Goal: Transaction & Acquisition: Purchase product/service

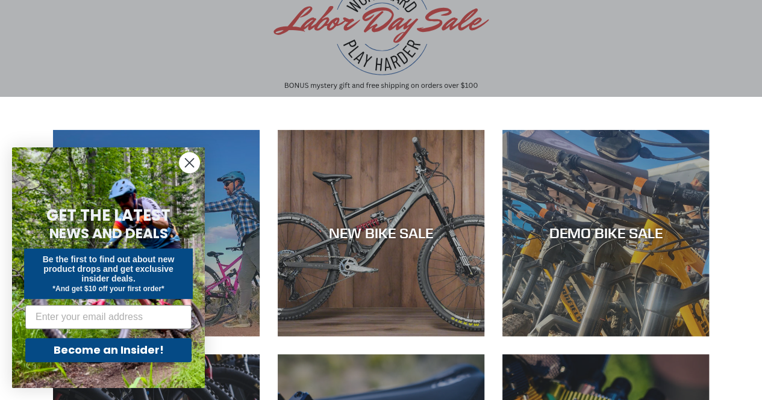
scroll to position [120, 0]
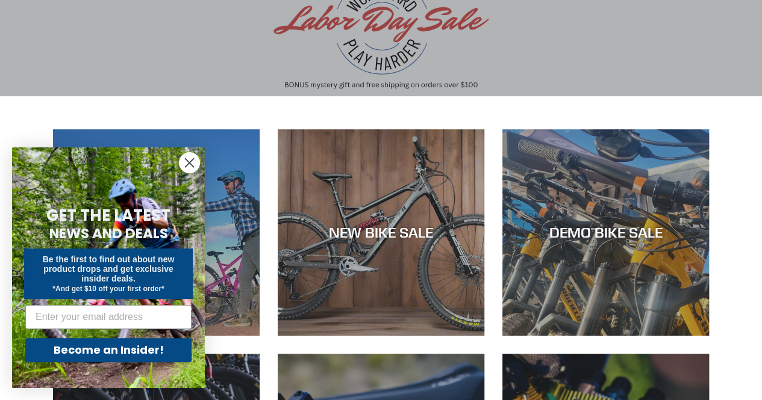
click at [185, 160] on icon "Close dialog" at bounding box center [189, 163] width 8 height 8
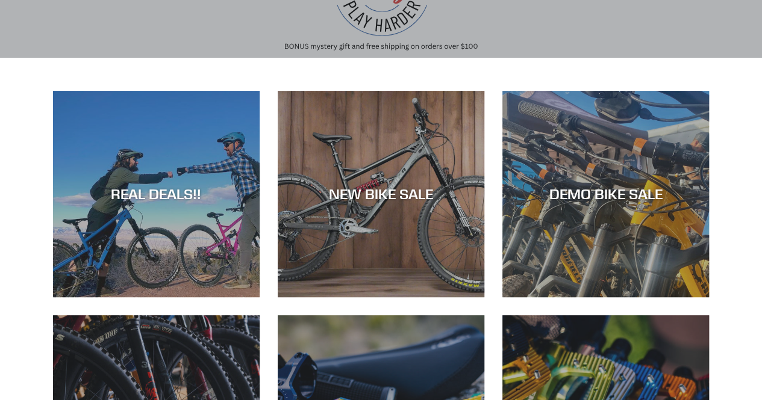
scroll to position [164, 0]
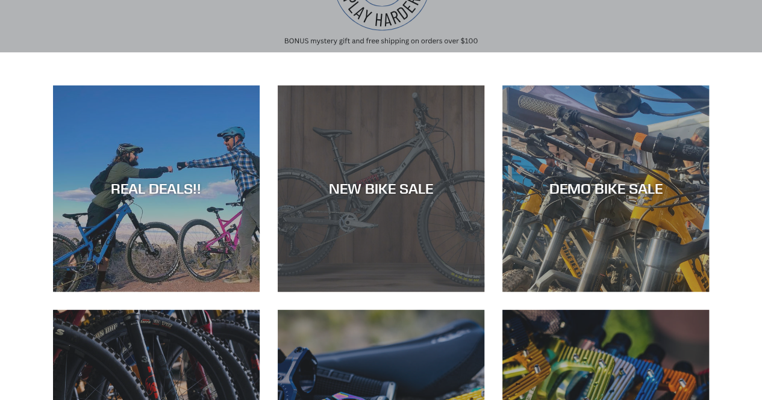
click at [371, 292] on div "NEW BIKE SALE" at bounding box center [381, 292] width 206 height 0
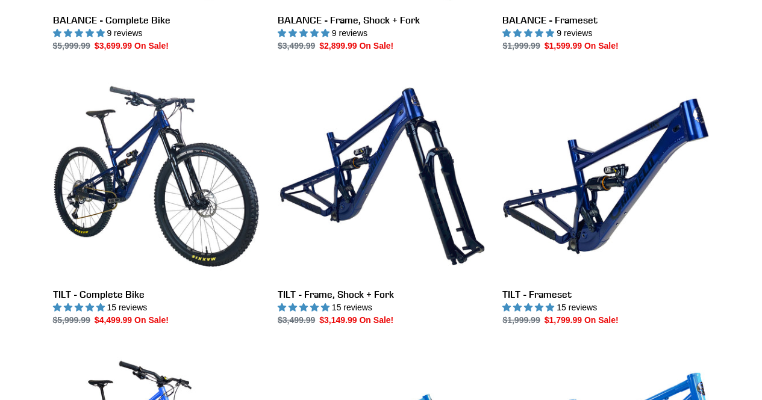
scroll to position [1383, 0]
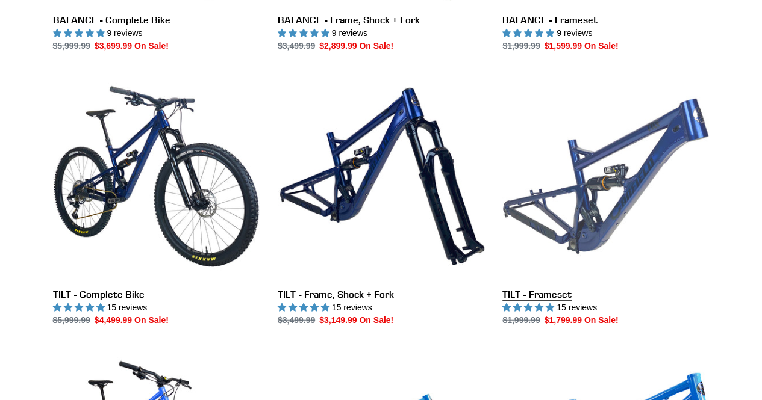
drag, startPoint x: 325, startPoint y: 285, endPoint x: 616, endPoint y: 190, distance: 306.7
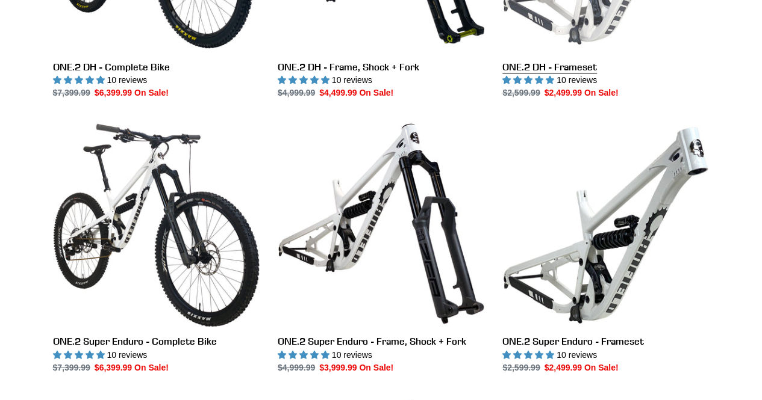
scroll to position [687, 0]
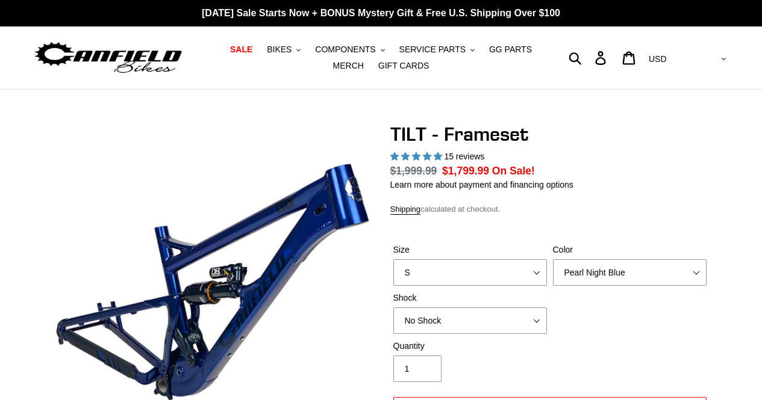
select select "highest-rating"
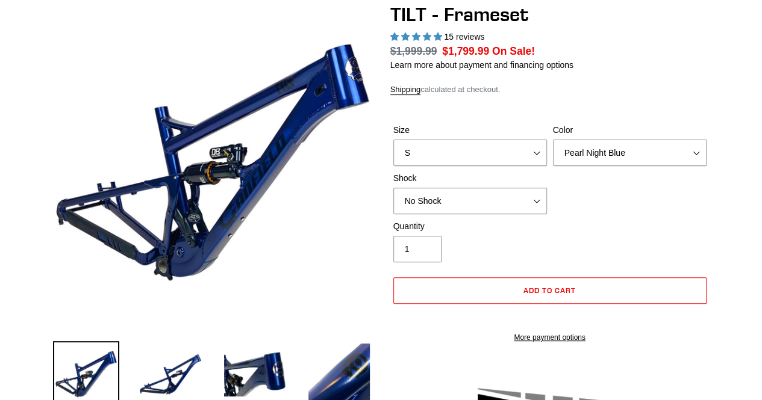
scroll to position [120, 0]
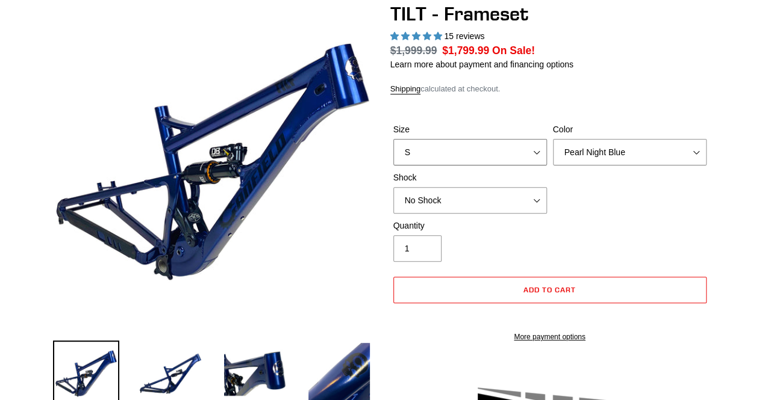
click at [517, 154] on select "S M L XL" at bounding box center [470, 152] width 154 height 26
click at [490, 141] on select "S M L XL" at bounding box center [470, 152] width 154 height 26
select select "L"
click at [393, 139] on select "S M L XL" at bounding box center [470, 152] width 154 height 26
click at [634, 155] on select "Pearl Night Blue Stealth Silver" at bounding box center [630, 152] width 154 height 26
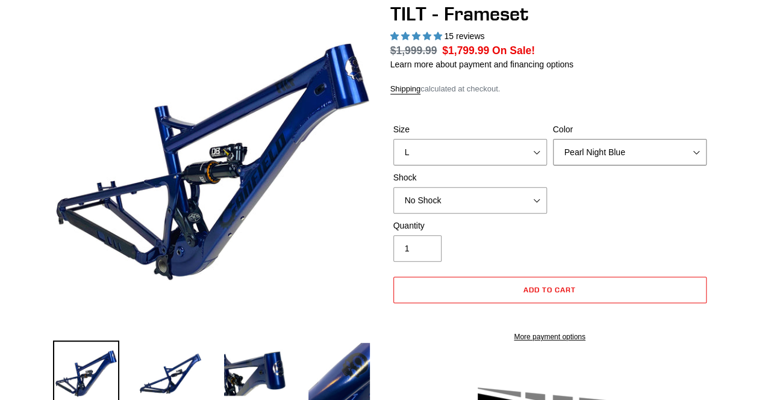
select select "Stealth Silver"
click at [553, 139] on select "Pearl Night Blue Stealth Silver" at bounding box center [630, 152] width 154 height 26
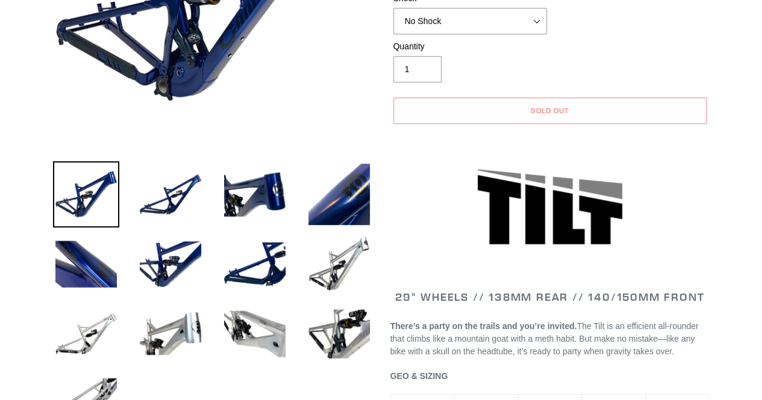
scroll to position [300, 0]
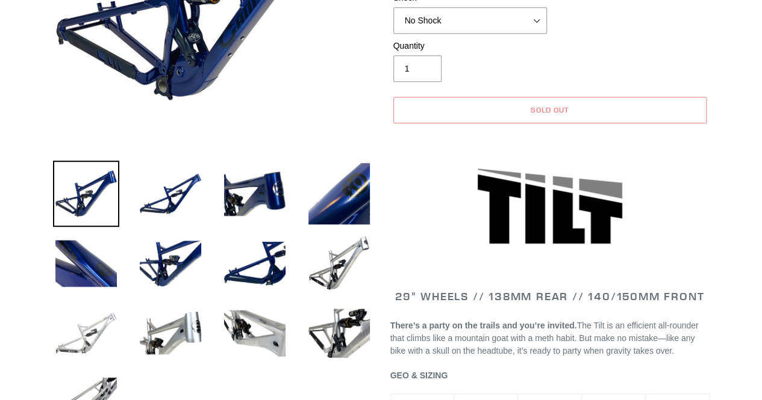
click at [104, 334] on img at bounding box center [86, 333] width 66 height 66
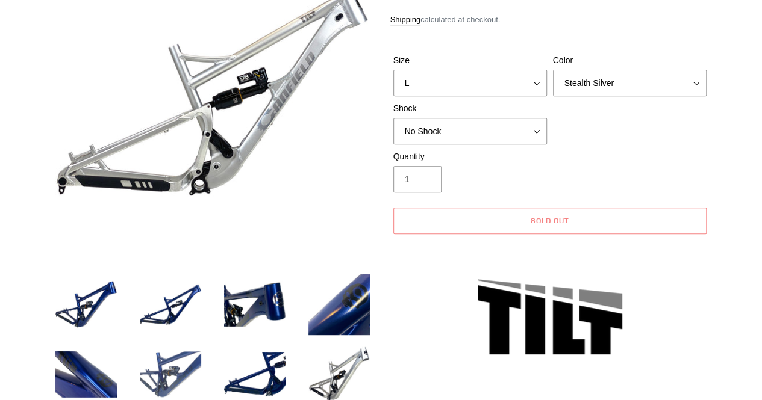
scroll to position [184, 0]
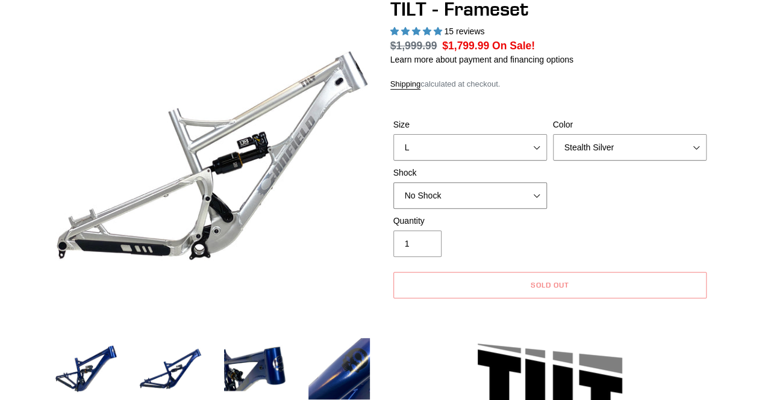
click at [483, 198] on select "No Shock Cane Creek DB Kitsuma Air RockShox Deluxe Ultimate Fox FLOAT X EXT Sto…" at bounding box center [470, 195] width 154 height 26
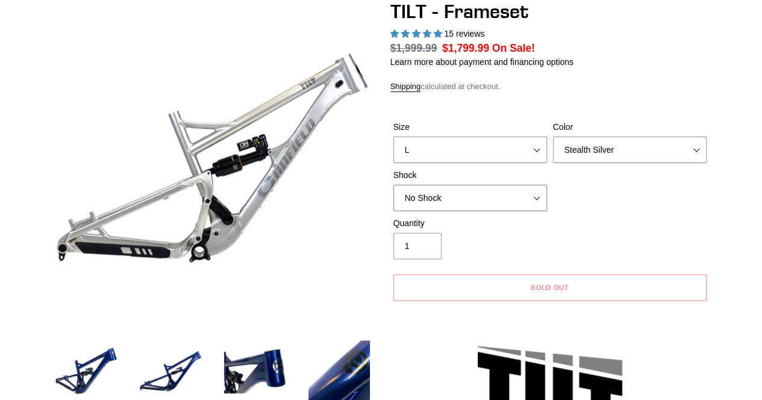
scroll to position [122, 0]
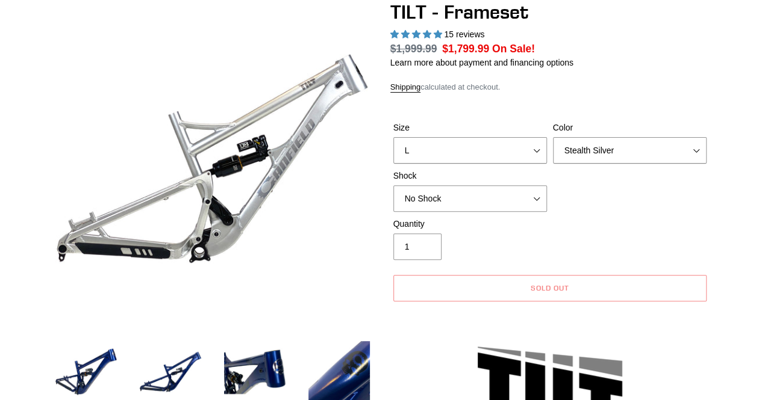
click at [644, 200] on div "Size S M L XL Color Pearl Night Blue Stealth Silver Shock No Shock Cane Creek D…" at bounding box center [549, 170] width 319 height 96
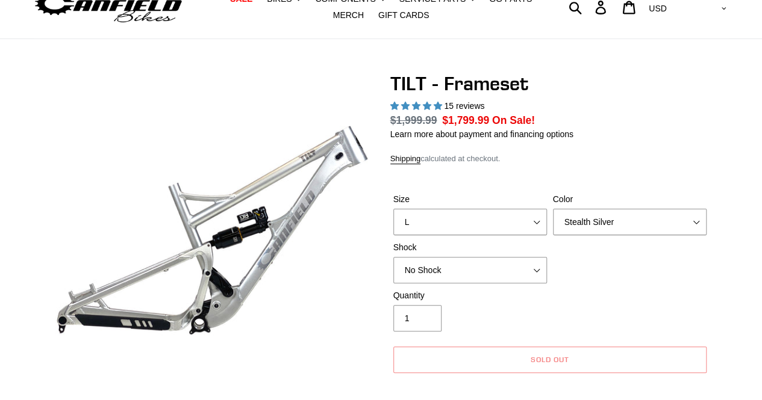
scroll to position [0, 0]
